Goal: Information Seeking & Learning: Learn about a topic

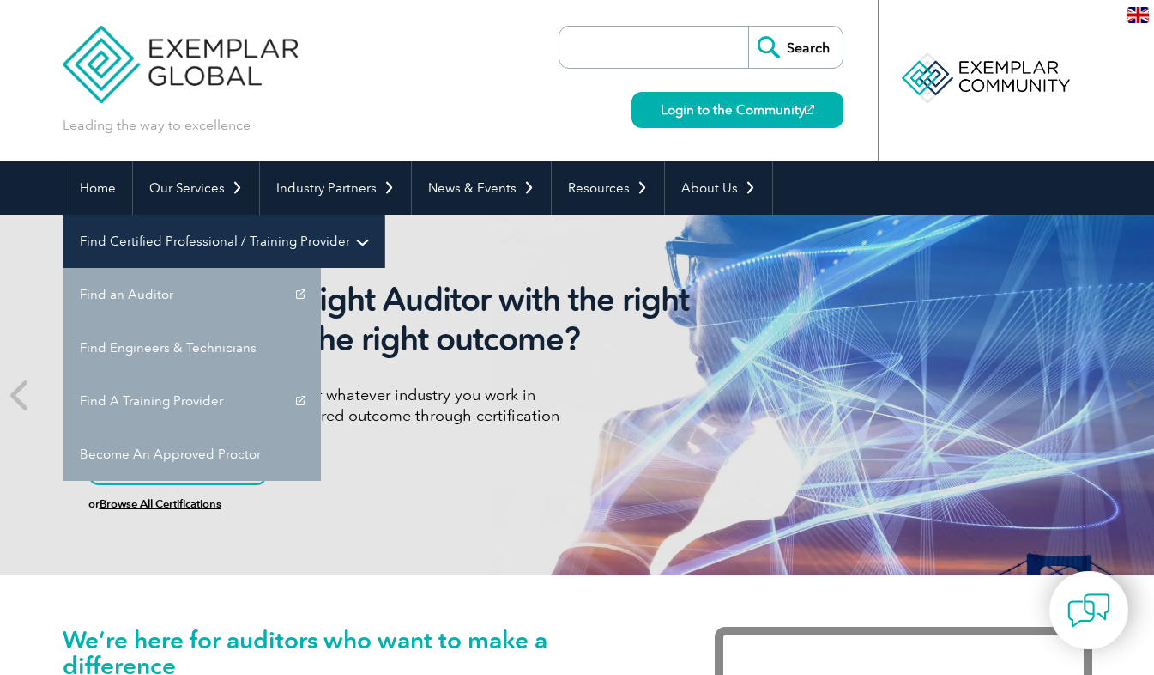
click at [384, 215] on link "Find Certified Professional / Training Provider" at bounding box center [224, 241] width 321 height 53
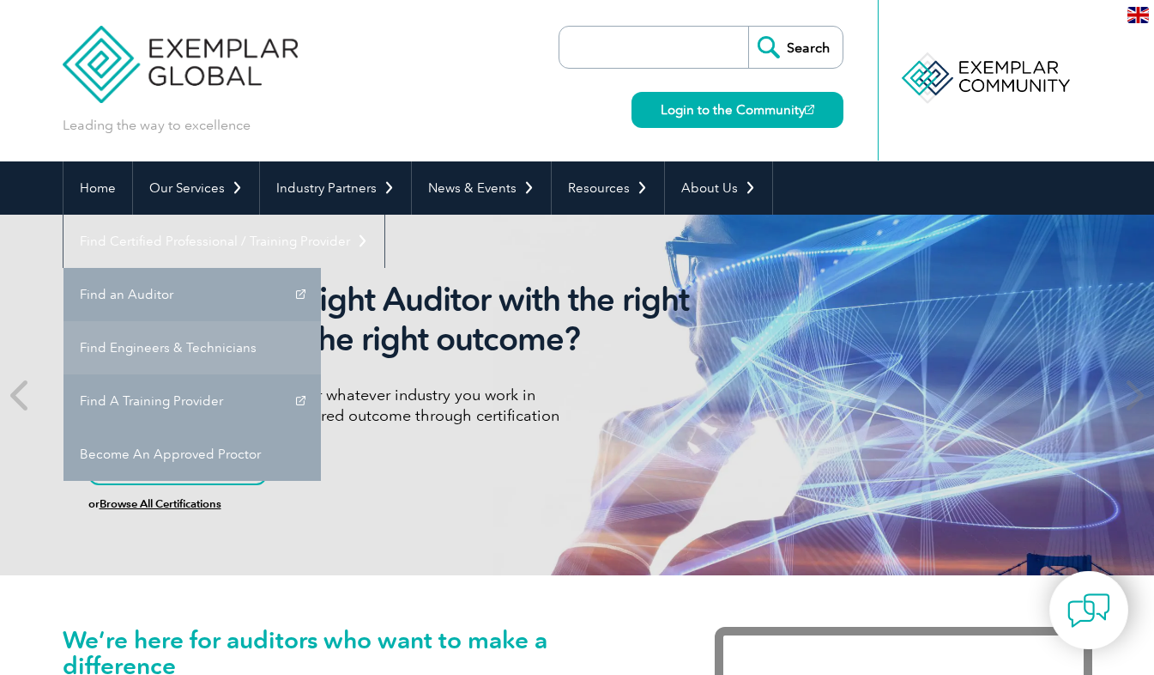
click at [321, 321] on link "Find Engineers & Technicians" at bounding box center [192, 347] width 257 height 53
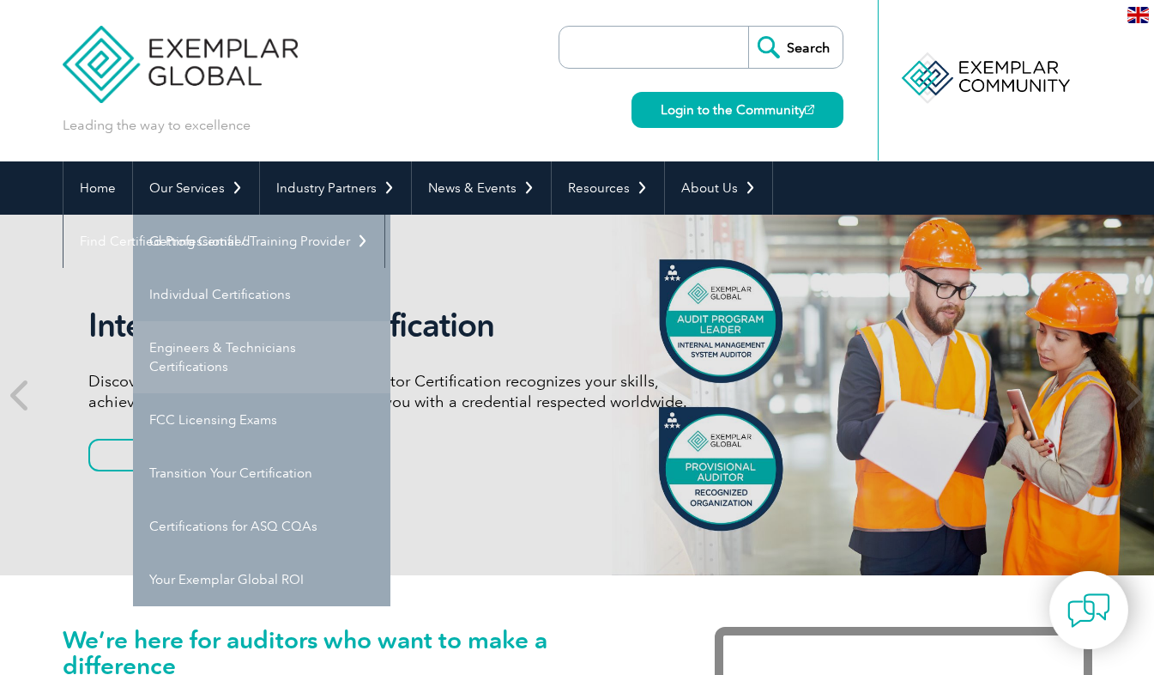
click at [250, 346] on link "Engineers & Technicians Certifications" at bounding box center [261, 357] width 257 height 72
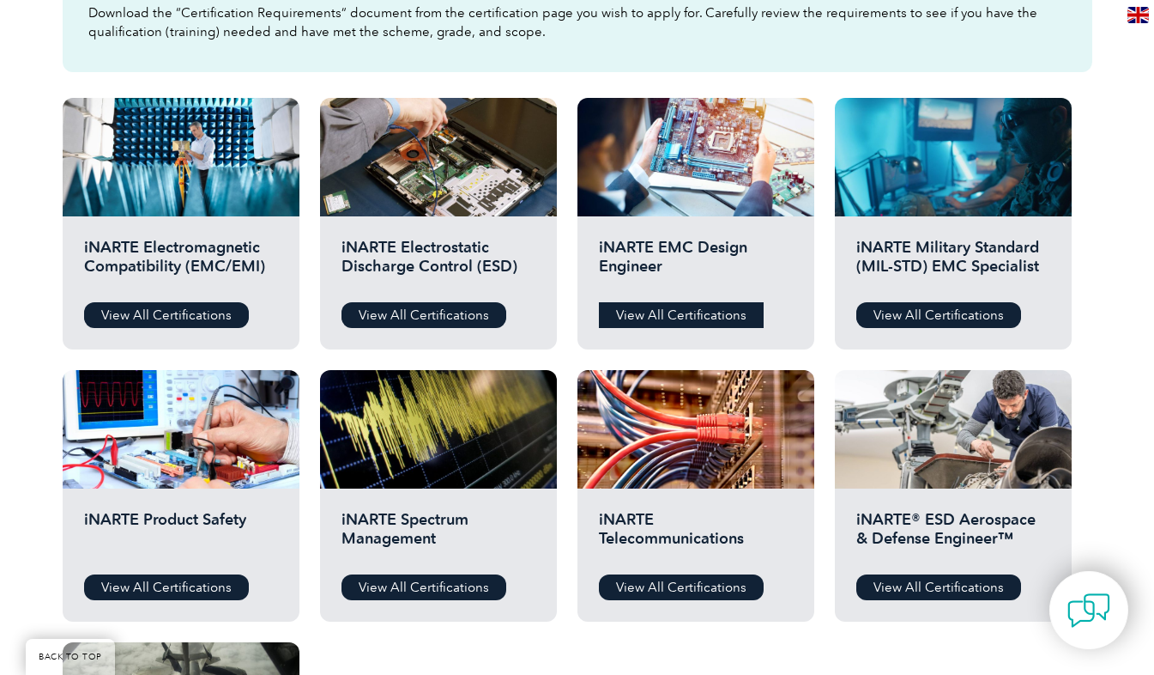
scroll to position [551, 0]
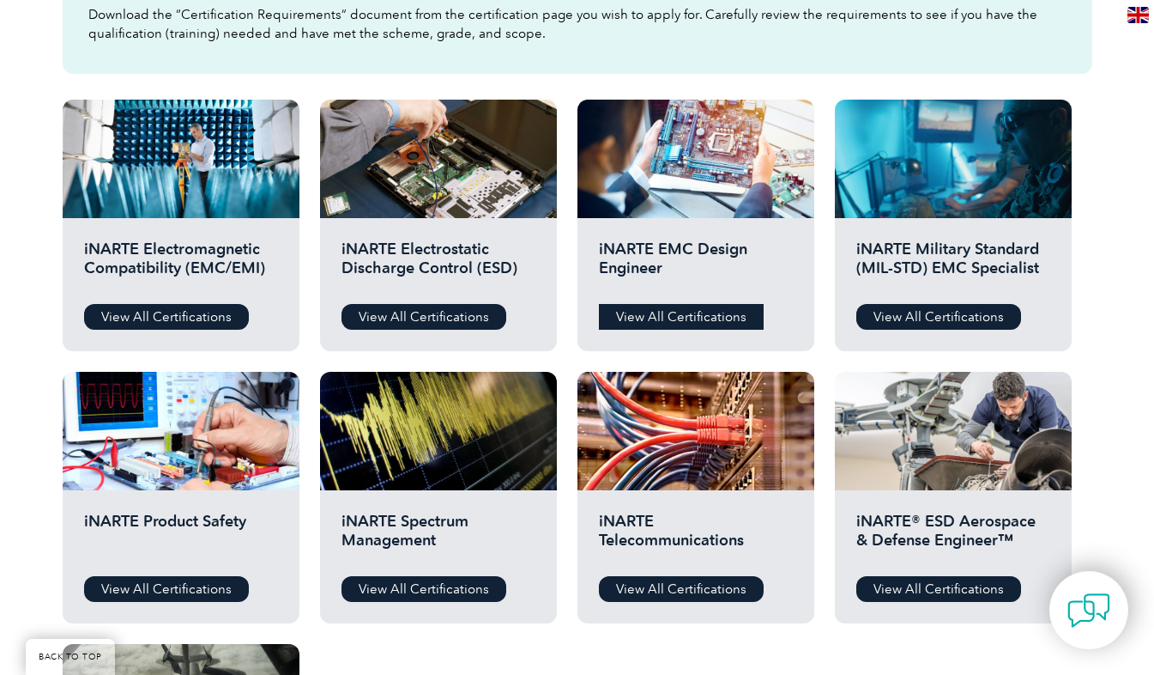
click at [673, 318] on link "View All Certifications" at bounding box center [681, 317] width 165 height 26
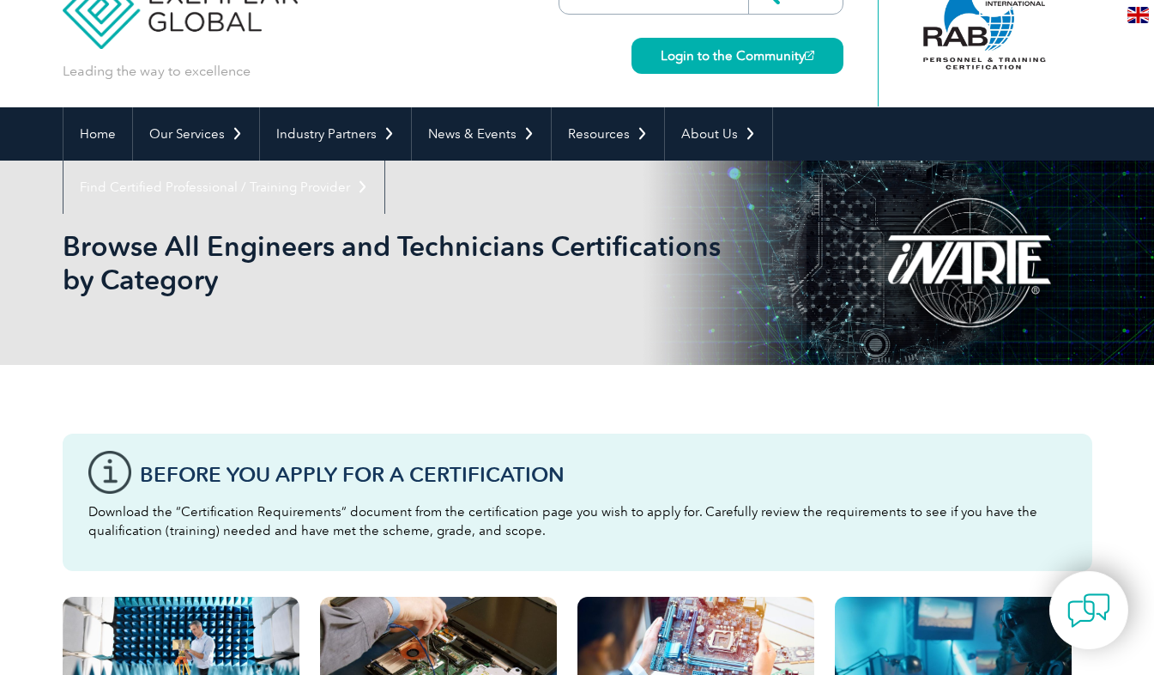
scroll to position [0, 0]
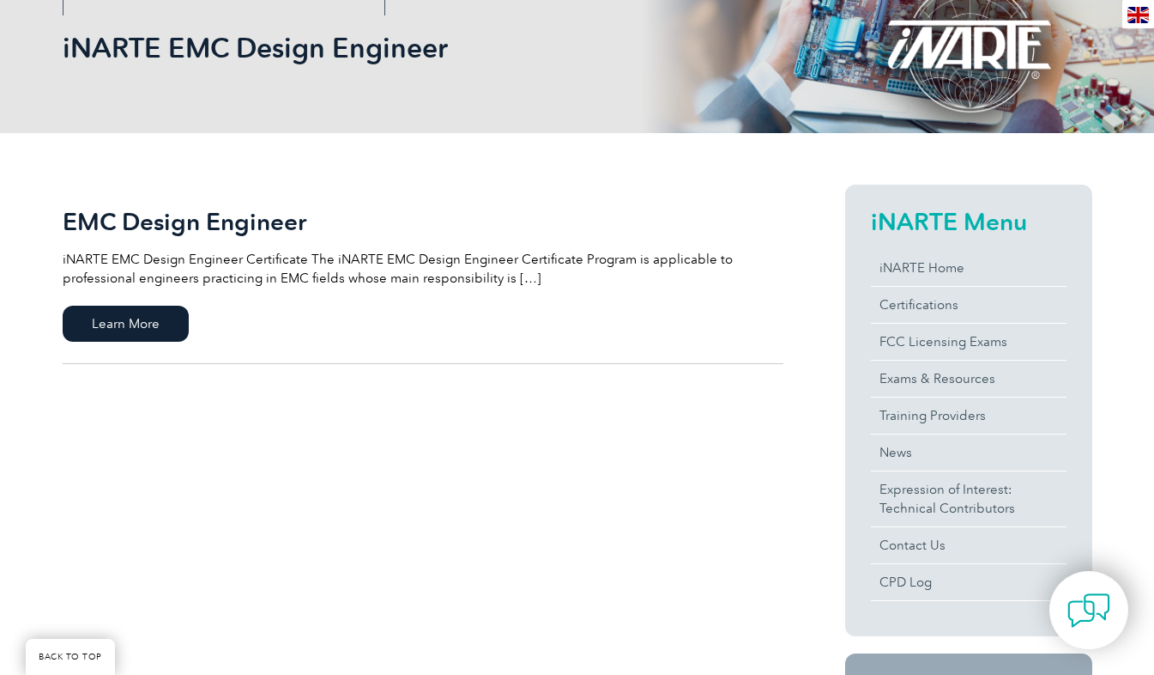
scroll to position [254, 0]
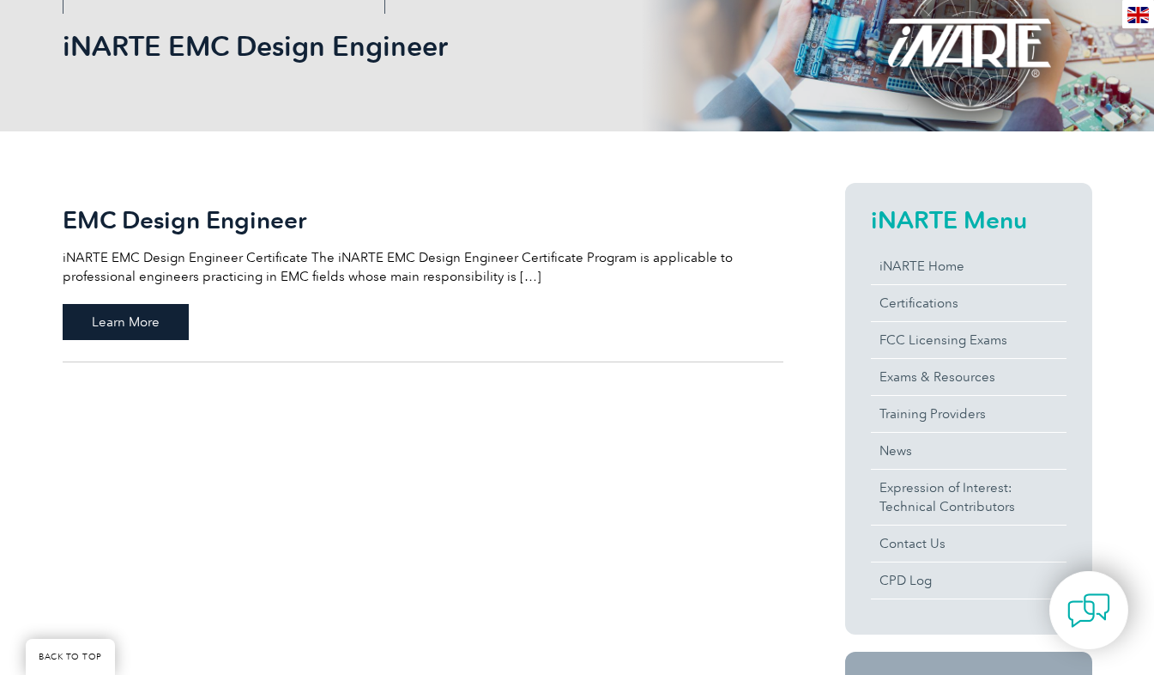
click at [151, 319] on span "Learn More" at bounding box center [126, 322] width 126 height 36
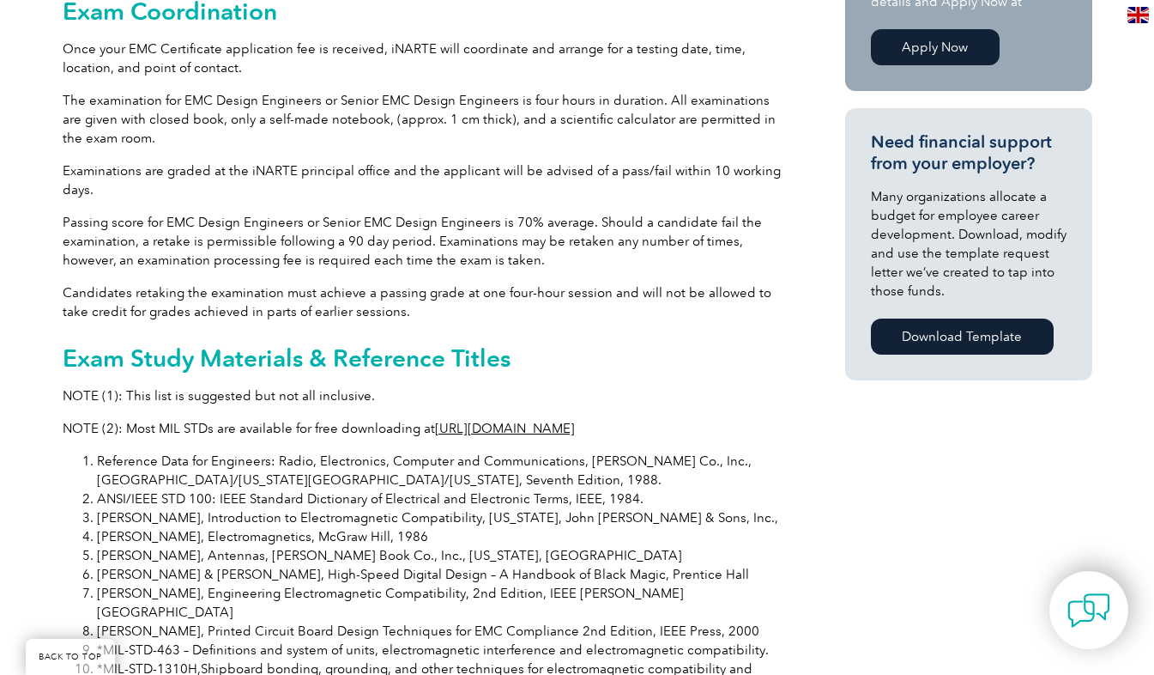
scroll to position [1129, 0]
